Goal: Find specific page/section: Find specific page/section

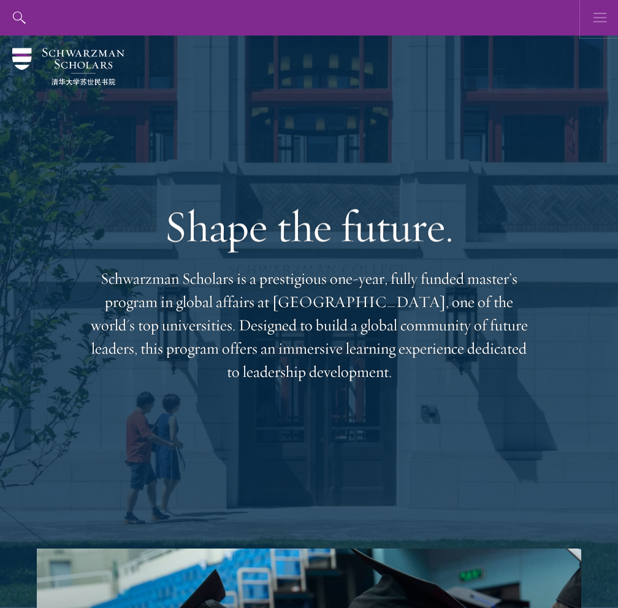
click at [595, 18] on icon "button" at bounding box center [599, 18] width 13 height 36
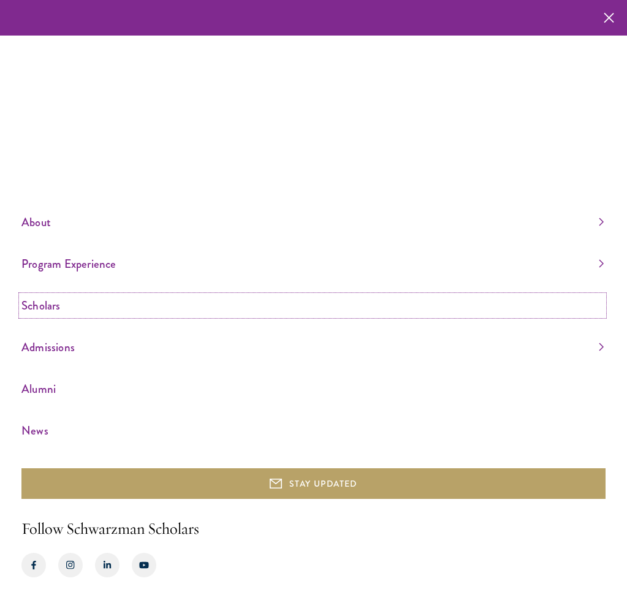
click at [53, 308] on link "Scholars" at bounding box center [312, 305] width 582 height 20
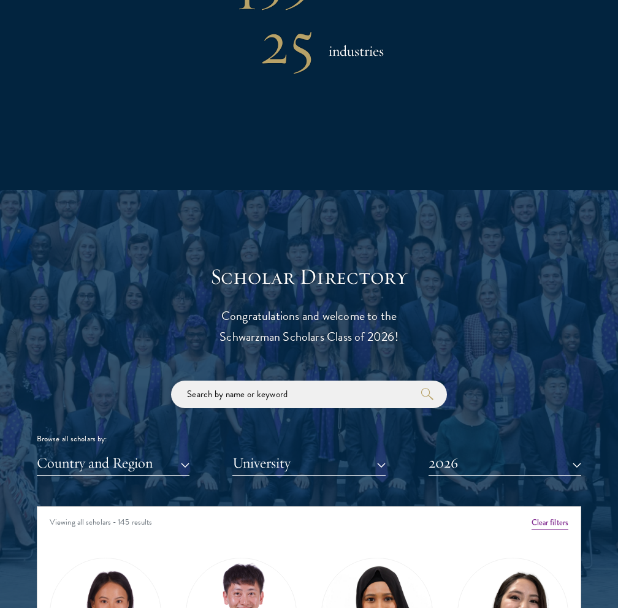
scroll to position [1138, 0]
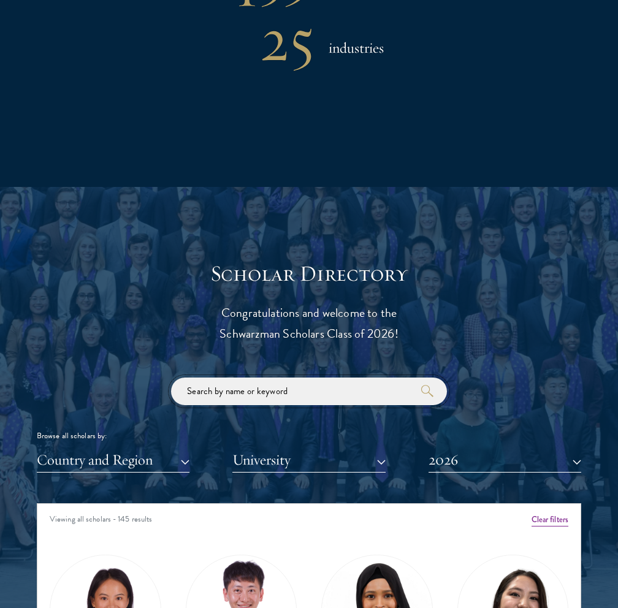
click at [279, 391] on input "search" at bounding box center [309, 392] width 276 height 28
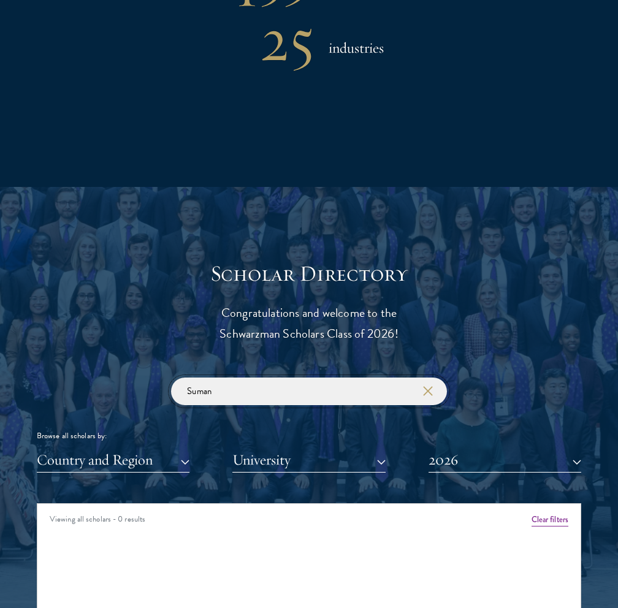
type input "Suman"
click at [505, 445] on div "Suman Browse all scholars by: Country and Region All Countries and Regions [GEO…" at bounding box center [309, 425] width 544 height 95
click at [500, 457] on button "2026" at bounding box center [505, 460] width 153 height 25
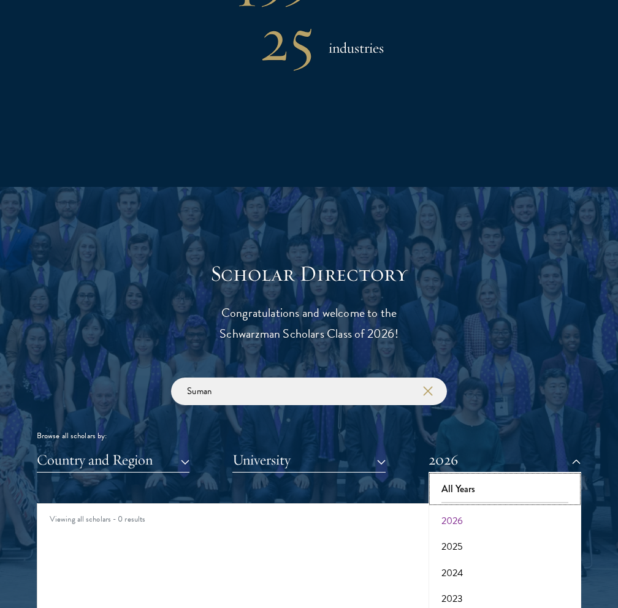
click at [497, 481] on button "All Years" at bounding box center [504, 489] width 145 height 26
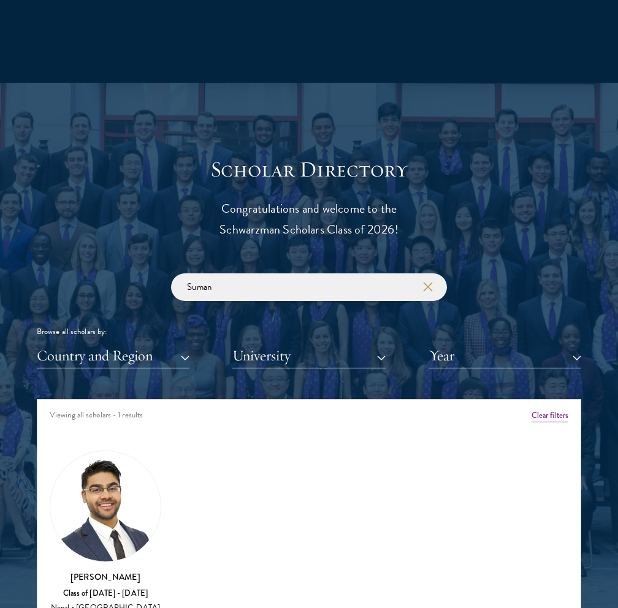
scroll to position [1251, 0]
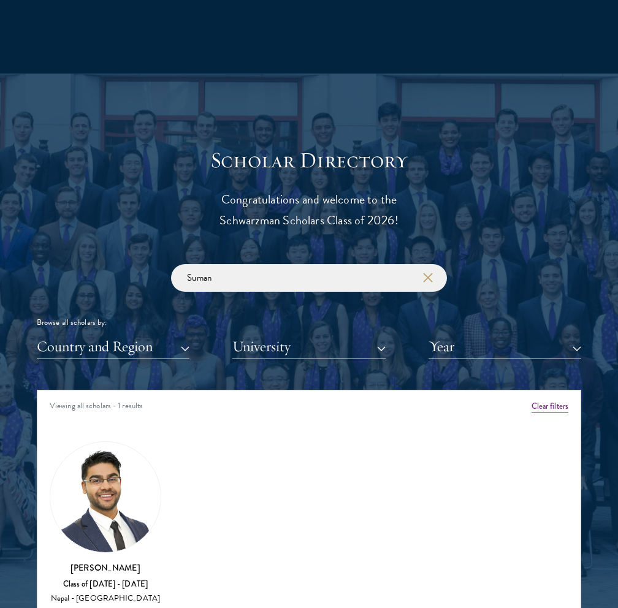
click at [97, 536] on img at bounding box center [105, 497] width 110 height 110
